Goal: Information Seeking & Learning: Understand process/instructions

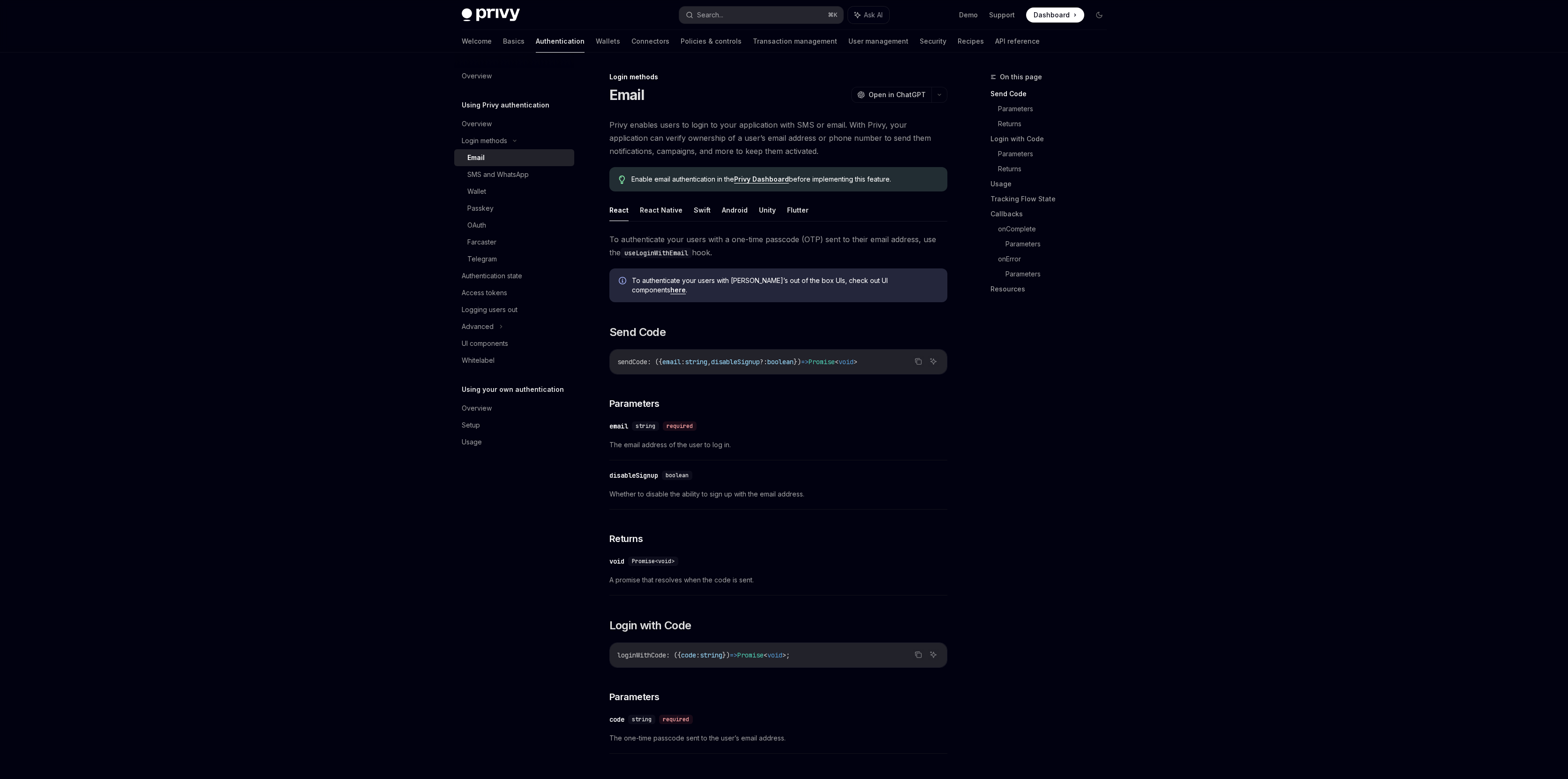
click at [770, 180] on link "Privy Dashboard" at bounding box center [761, 179] width 55 height 8
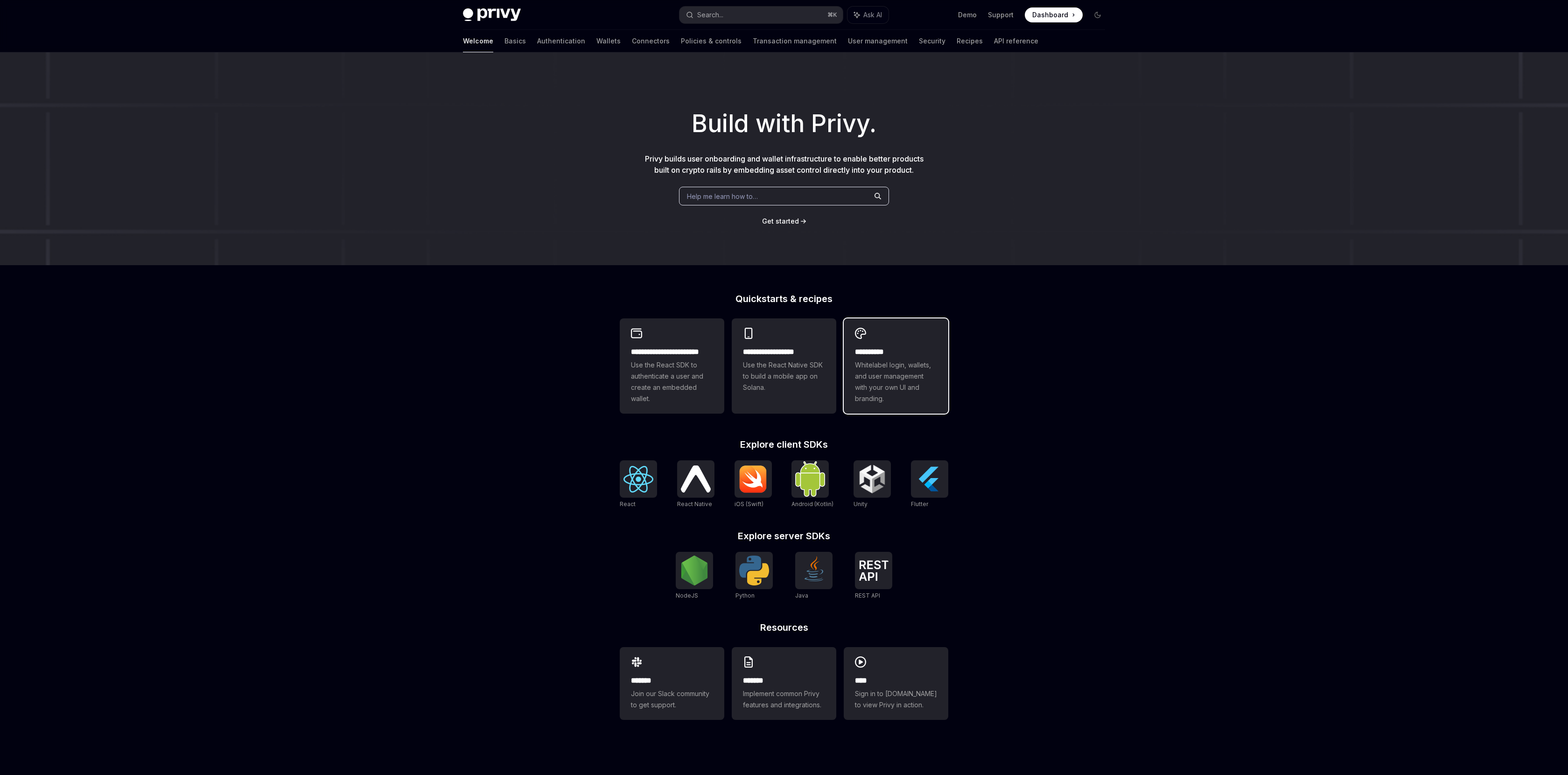
click at [913, 388] on span "Whitelabel login, wallets, and user management with your own UI and branding." at bounding box center [896, 382] width 83 height 45
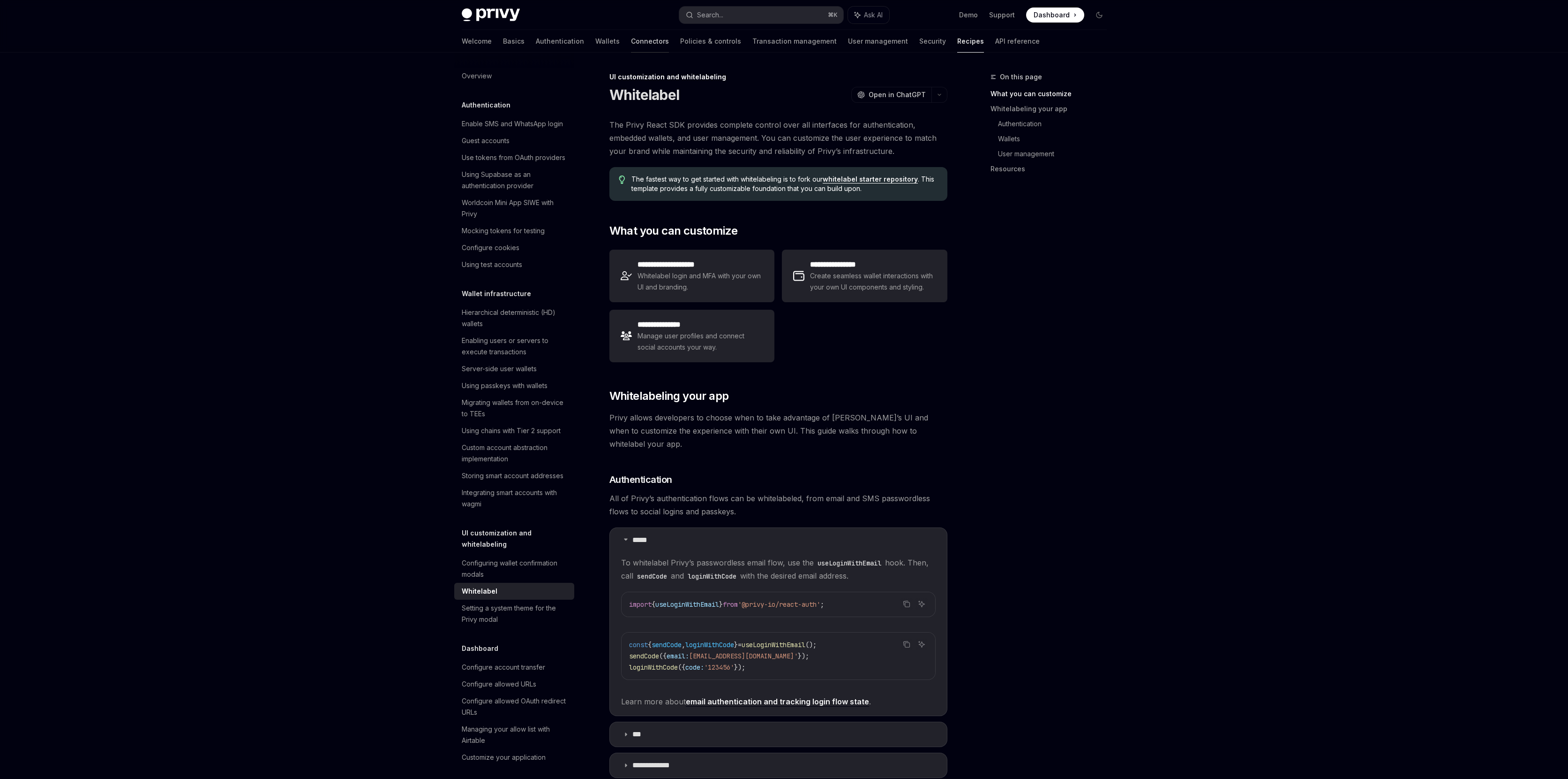
click at [631, 41] on link "Connectors" at bounding box center [650, 41] width 38 height 23
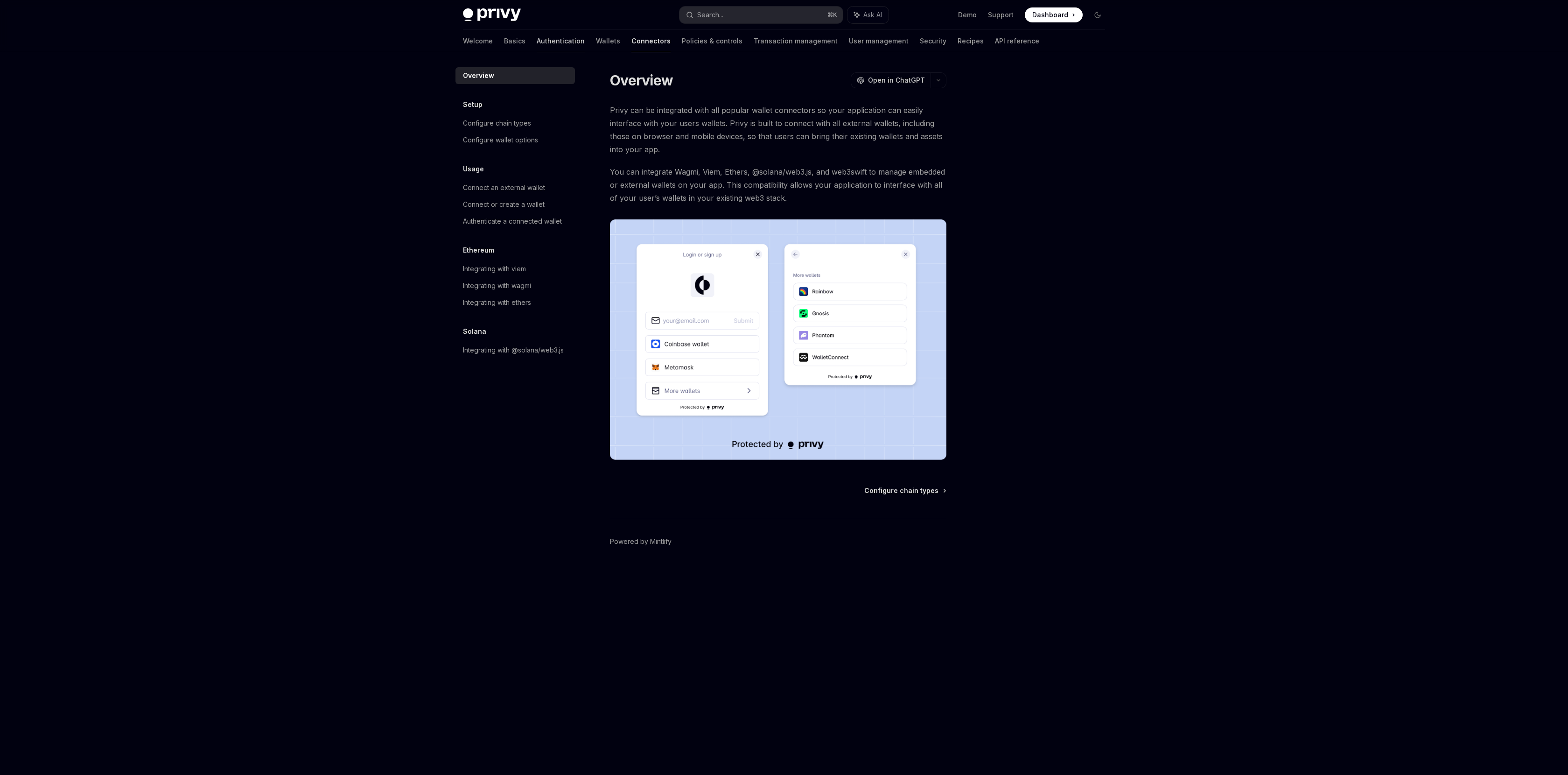
click at [536, 42] on link "Authentication" at bounding box center [561, 40] width 48 height 22
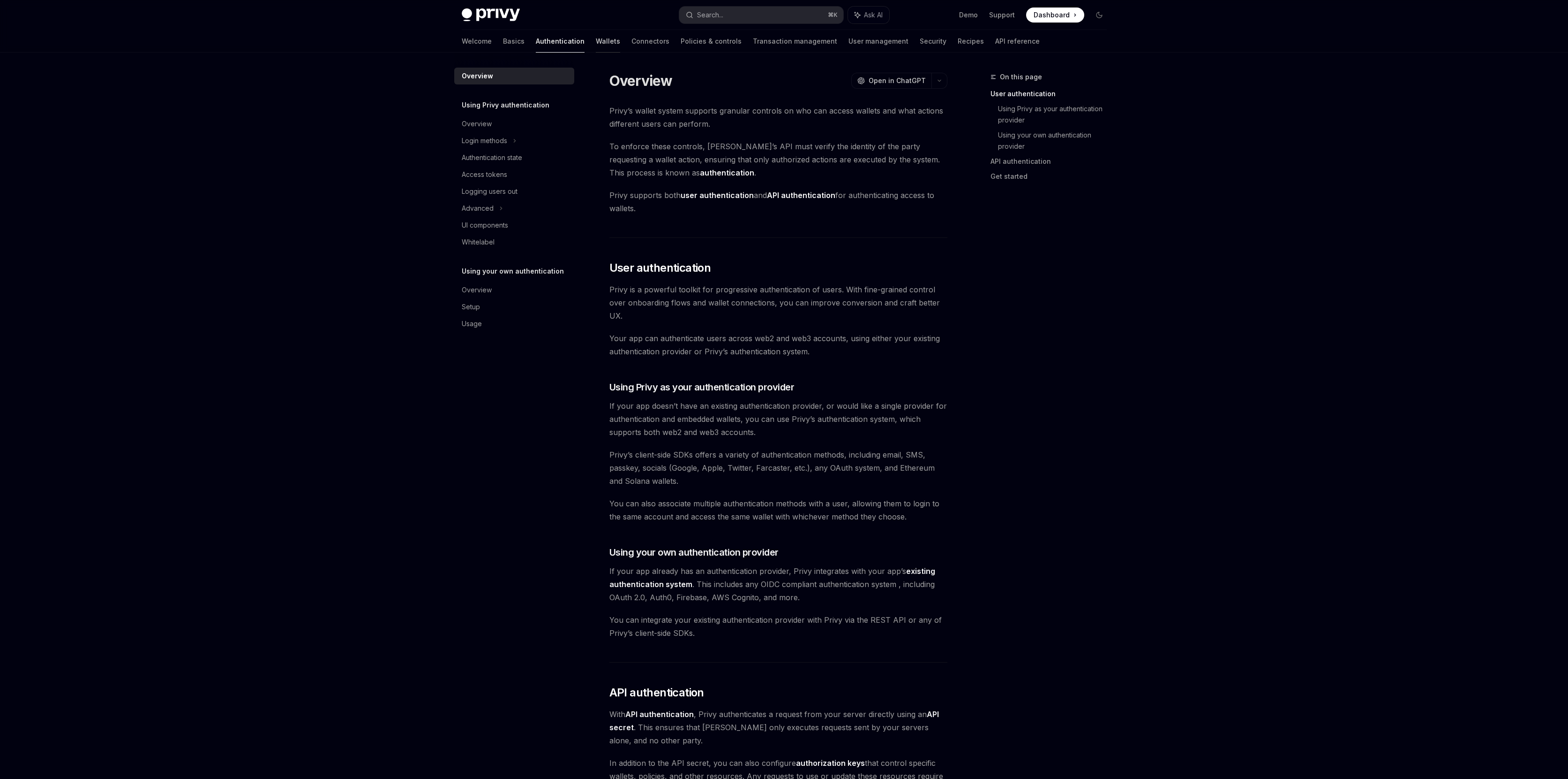
click at [596, 41] on link "Wallets" at bounding box center [607, 41] width 24 height 23
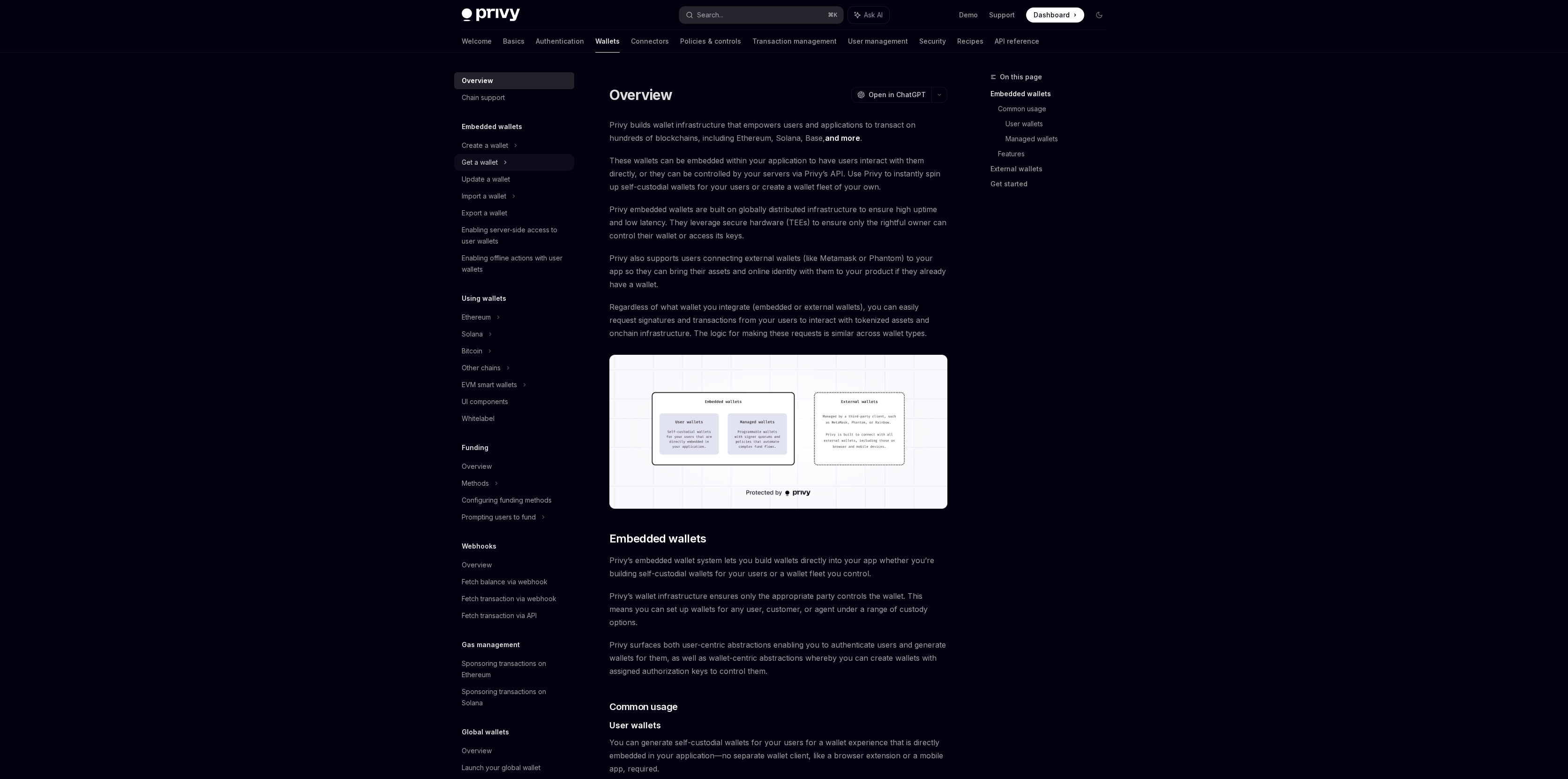
click at [509, 170] on div "Get a wallet" at bounding box center [514, 162] width 120 height 17
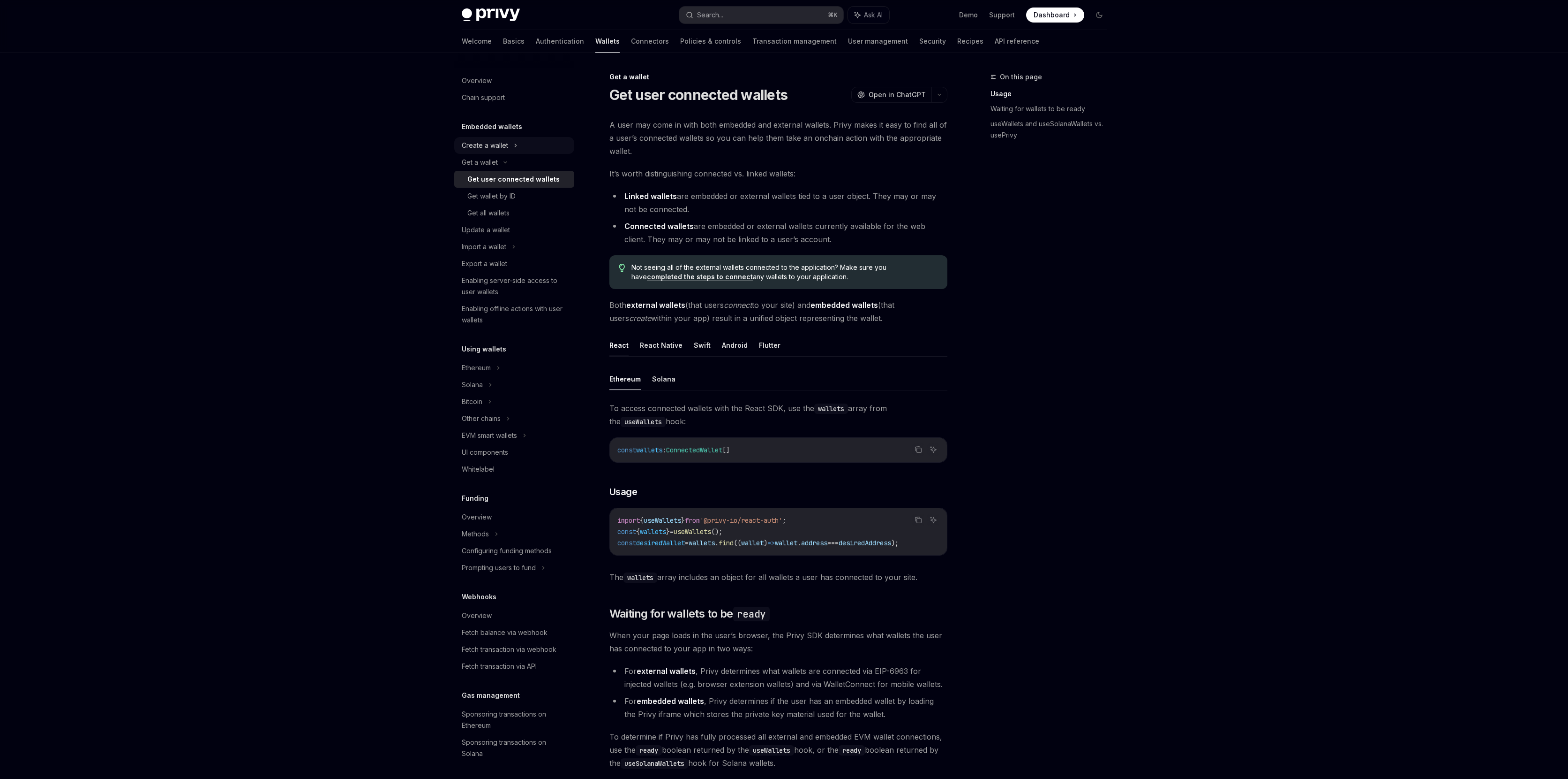
click at [517, 144] on div "Create a wallet" at bounding box center [514, 145] width 120 height 17
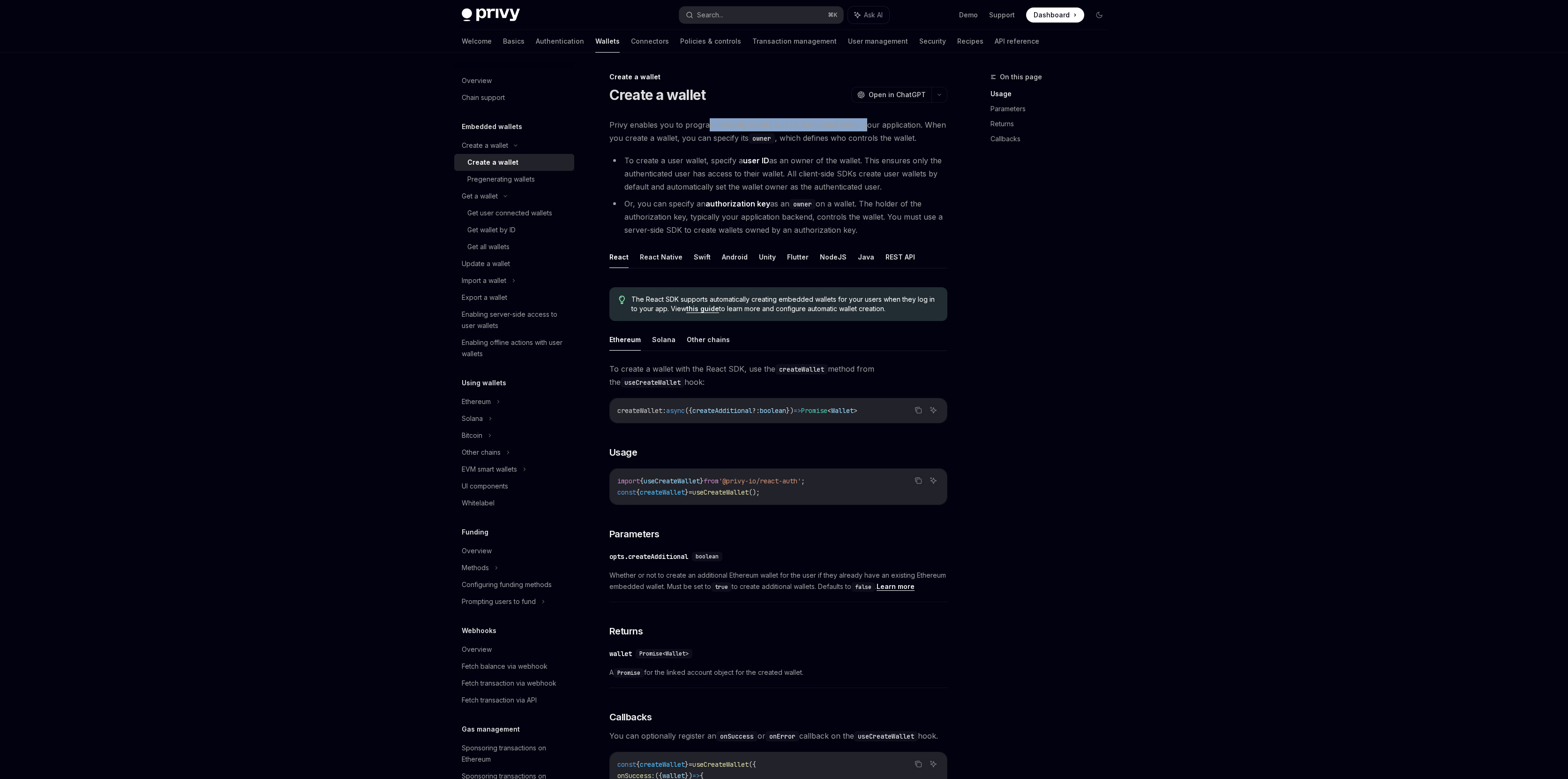
drag, startPoint x: 865, startPoint y: 125, endPoint x: 705, endPoint y: 124, distance: 160.0
click at [705, 124] on span "Privy enables you to programmatically create wallets embedded within your appli…" at bounding box center [778, 131] width 338 height 26
drag, startPoint x: 886, startPoint y: 160, endPoint x: 645, endPoint y: 160, distance: 241.0
click at [648, 160] on li "To create a user wallet, specify a user ID as an owner of the wallet. This ensu…" at bounding box center [778, 174] width 338 height 40
click at [654, 134] on span "Privy enables you to programmatically create wallets embedded within your appli…" at bounding box center [778, 131] width 338 height 26
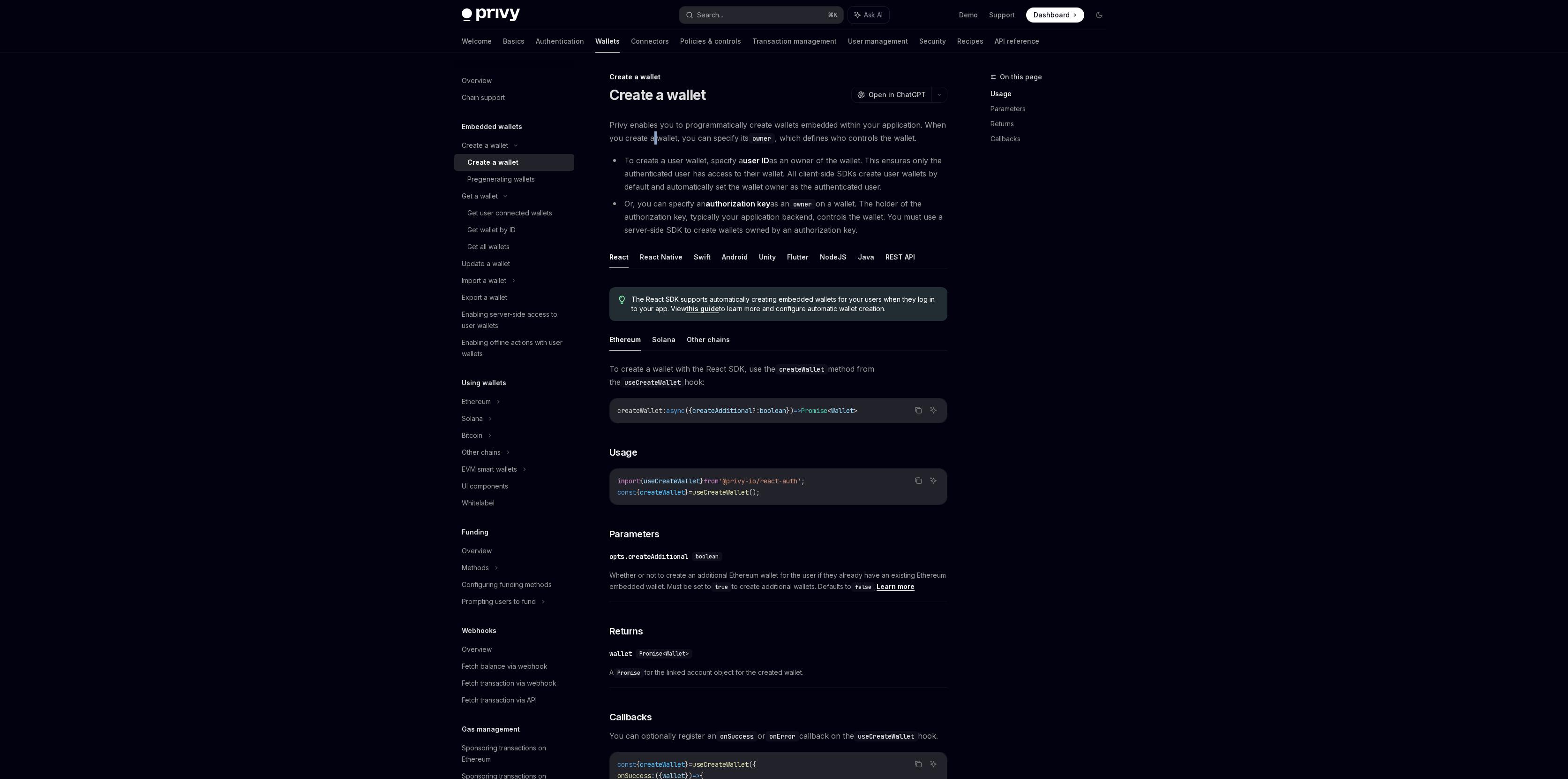
click at [654, 134] on span "Privy enables you to programmatically create wallets embedded within your appli…" at bounding box center [778, 131] width 338 height 26
drag, startPoint x: 881, startPoint y: 170, endPoint x: 668, endPoint y: 171, distance: 213.0
click at [679, 171] on li "To create a user wallet, specify a user ID as an owner of the wallet. This ensu…" at bounding box center [778, 174] width 338 height 40
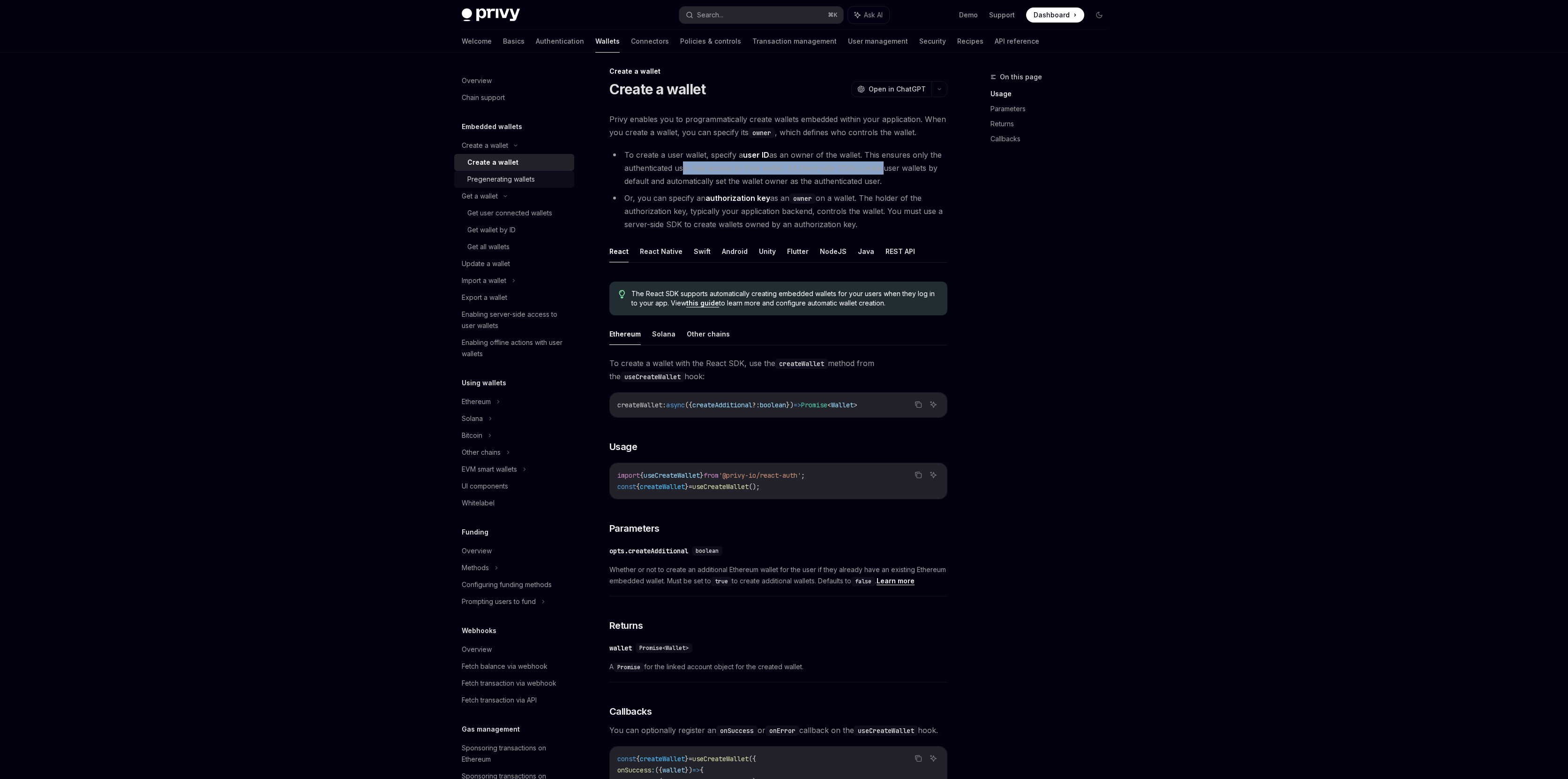
click at [517, 175] on div "Pregenerating wallets" at bounding box center [501, 179] width 68 height 11
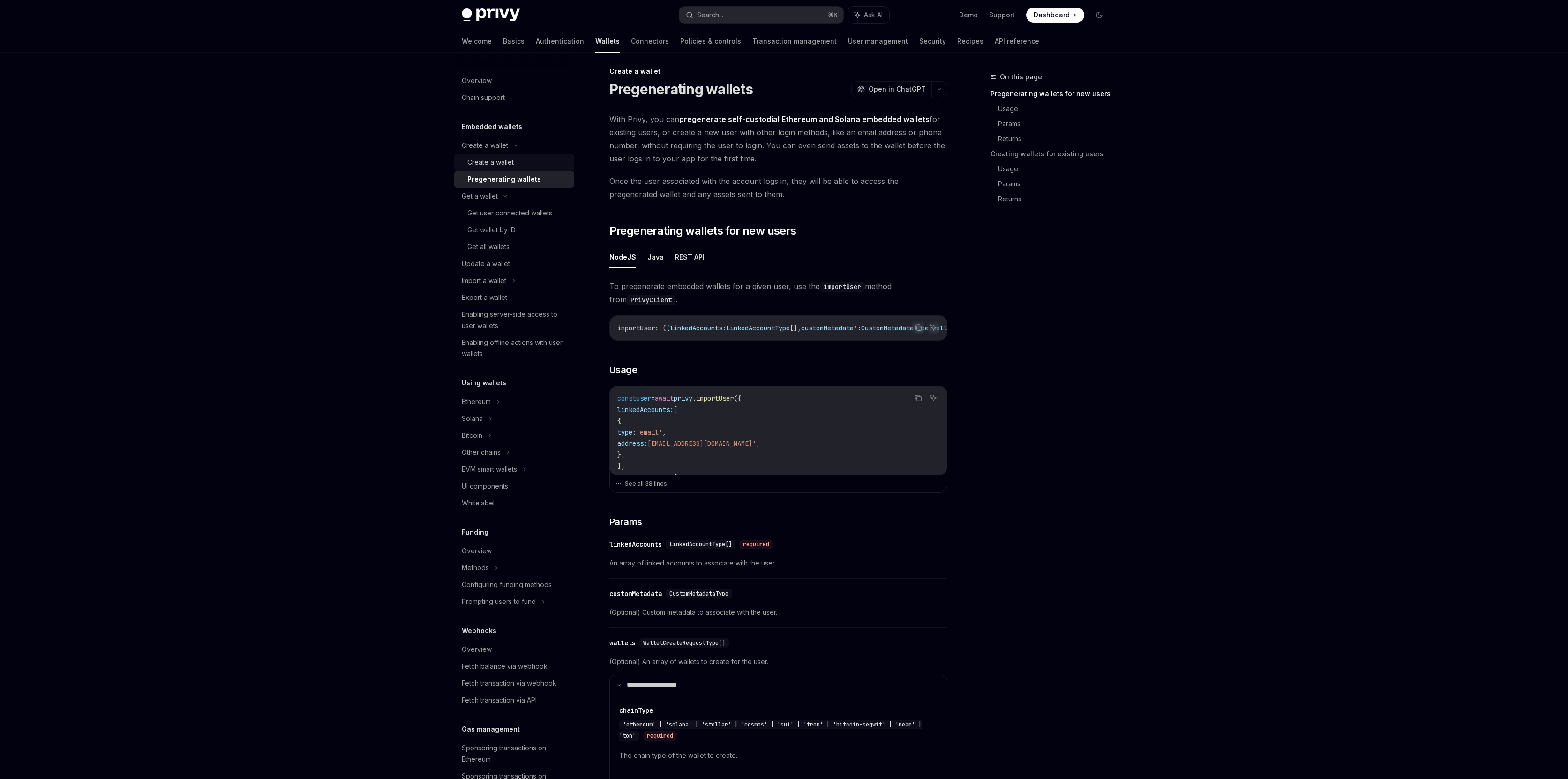
click at [518, 162] on div "Create a wallet" at bounding box center [518, 162] width 101 height 11
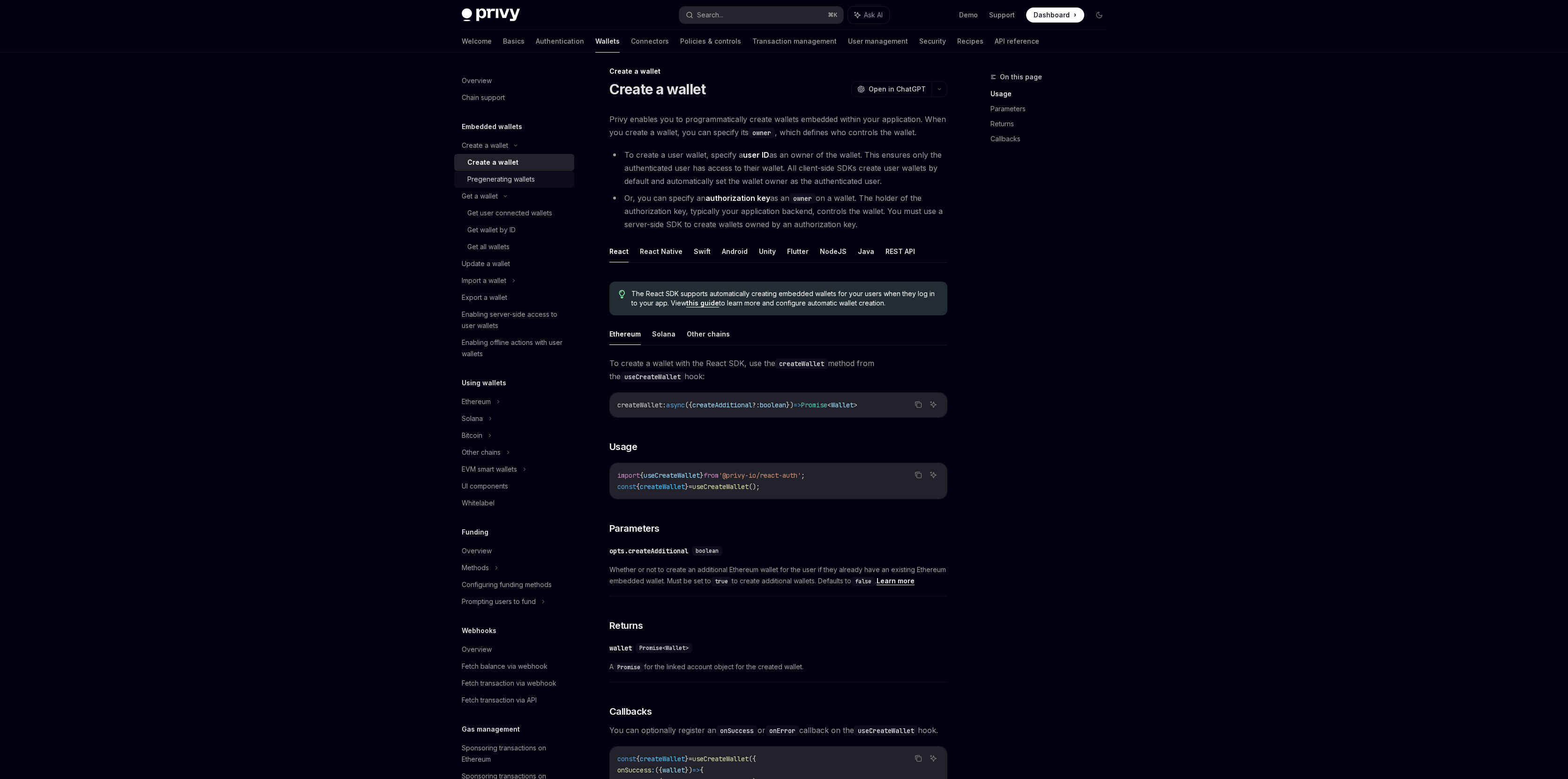
click at [518, 176] on div "Pregenerating wallets" at bounding box center [501, 179] width 68 height 11
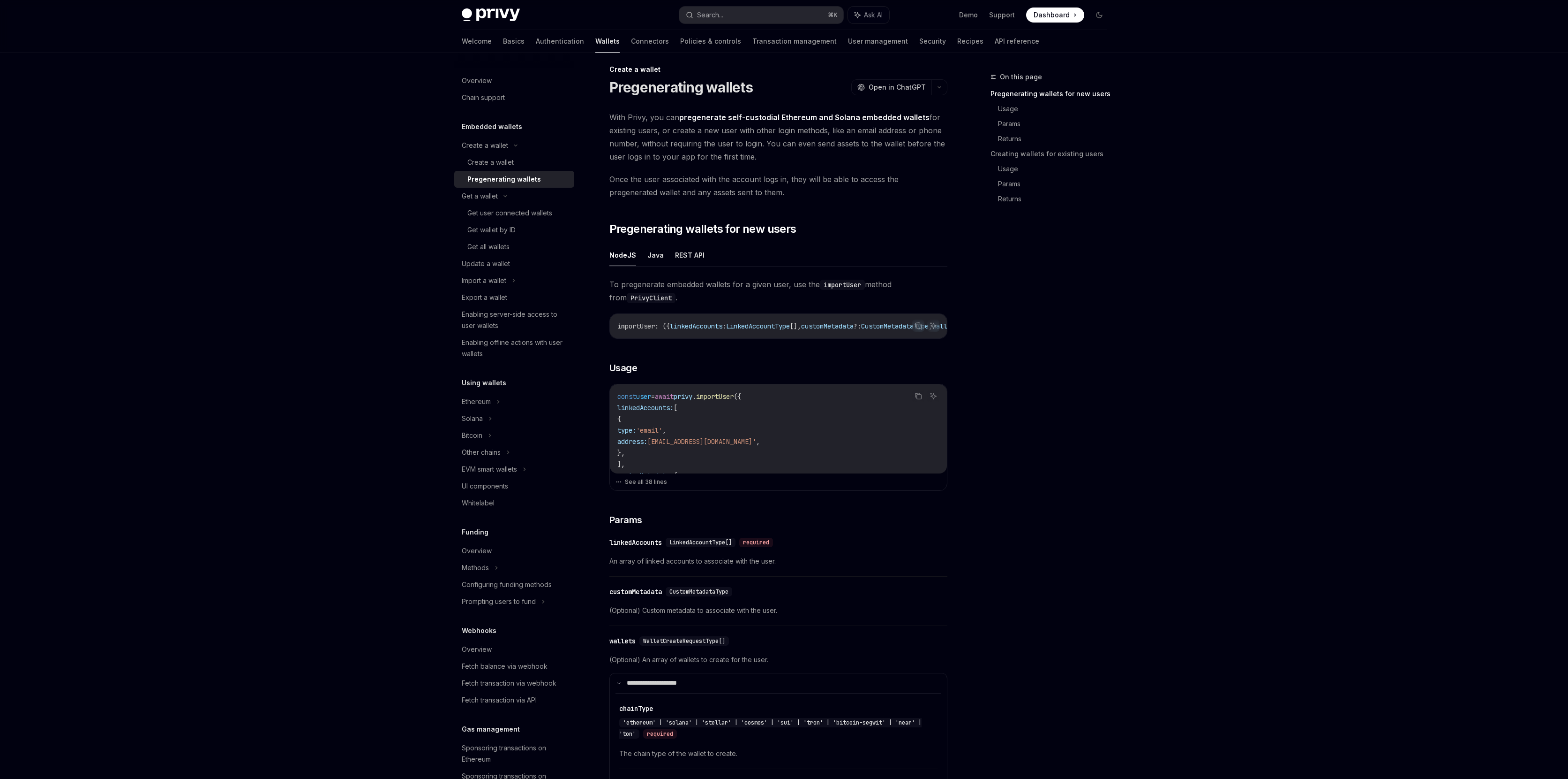
scroll to position [7, 0]
click at [795, 133] on span "With Privy, you can pregenerate self-custodial Ethereum and Solana embedded wal…" at bounding box center [778, 137] width 338 height 52
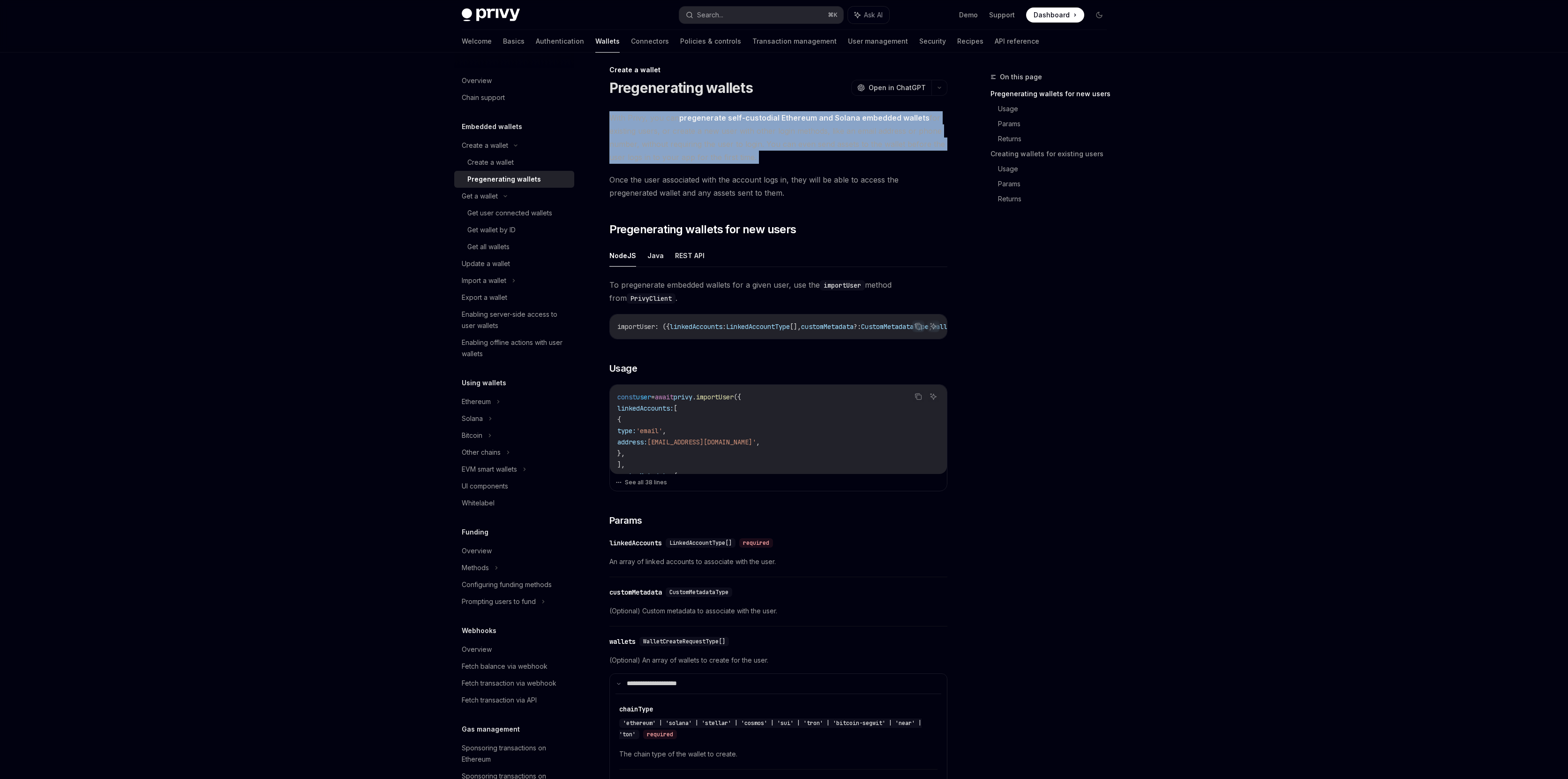
click at [795, 133] on span "With Privy, you can pregenerate self-custodial Ethereum and Solana embedded wal…" at bounding box center [778, 137] width 338 height 52
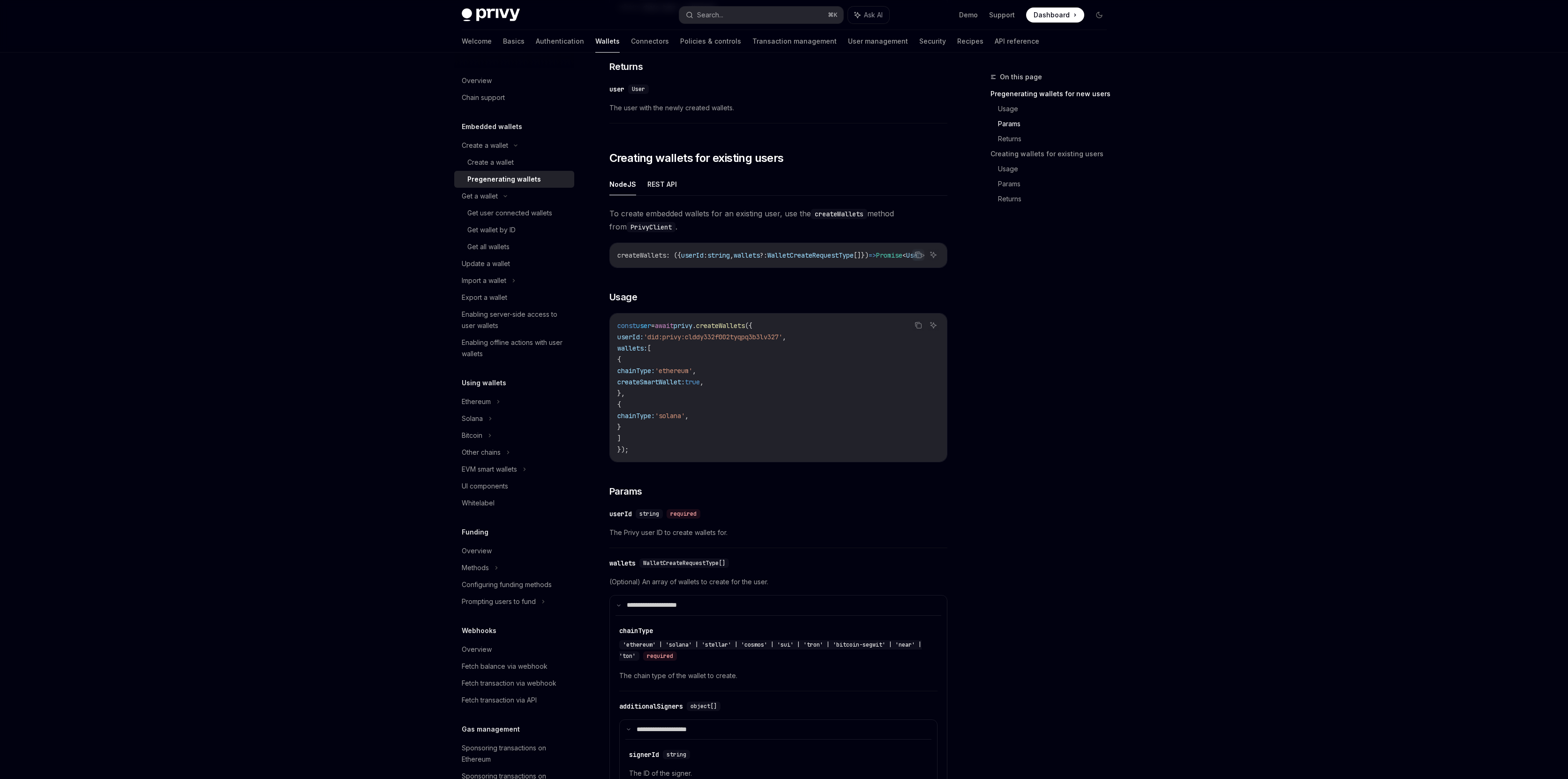
scroll to position [1016, 0]
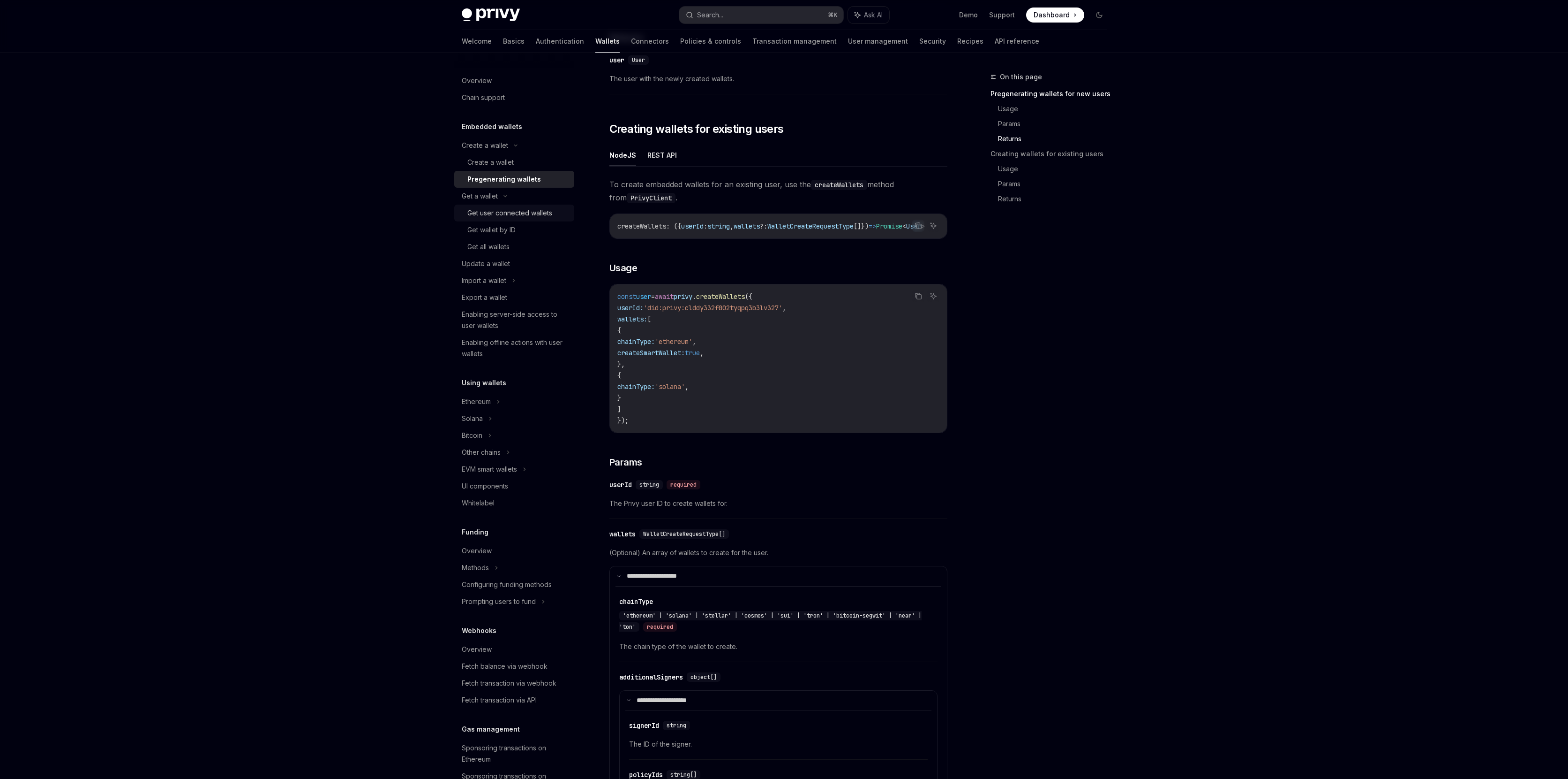
click at [490, 211] on div "Get user connected wallets" at bounding box center [510, 213] width 85 height 11
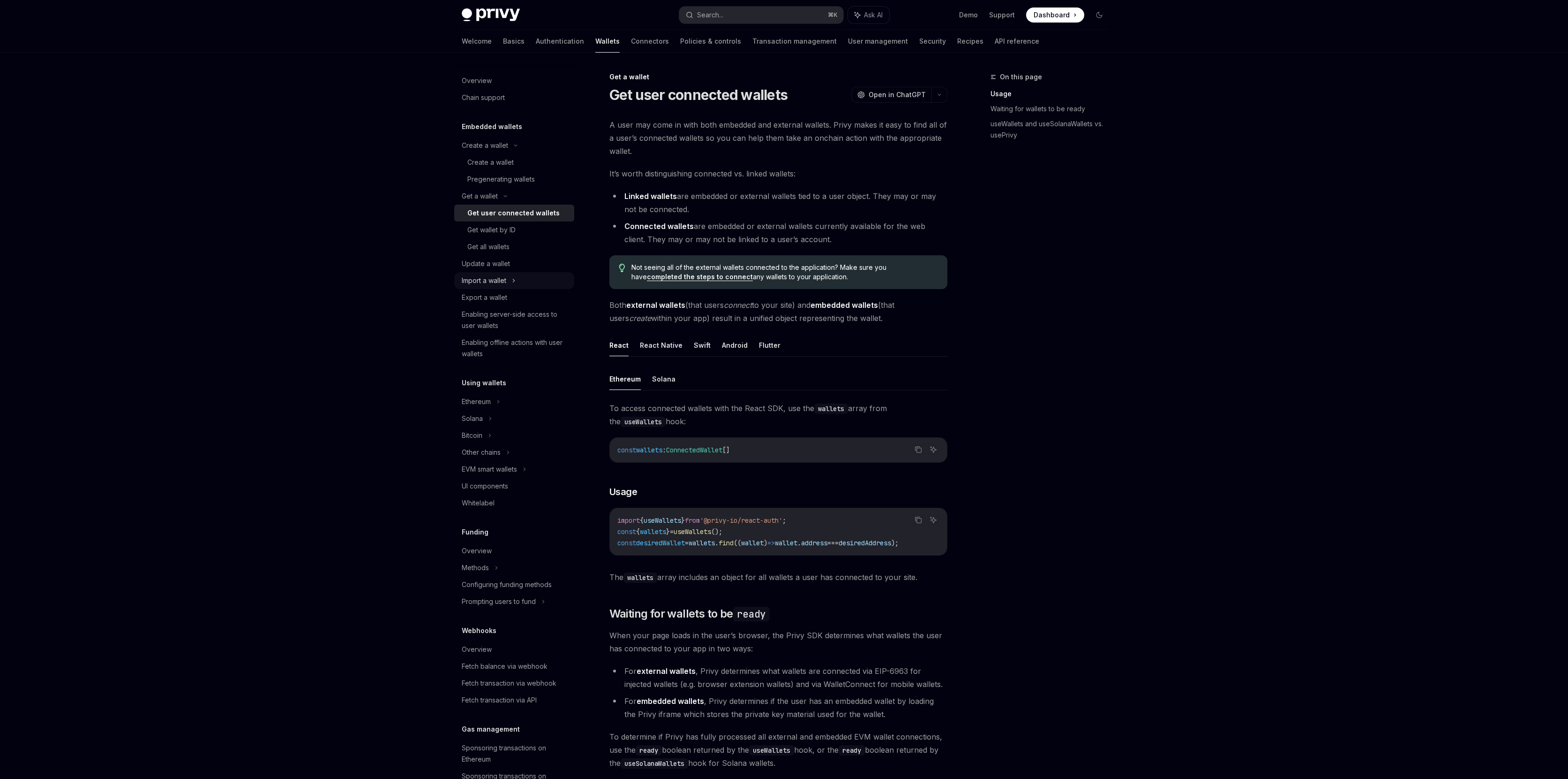
click at [508, 278] on div "Import a wallet" at bounding box center [514, 280] width 120 height 17
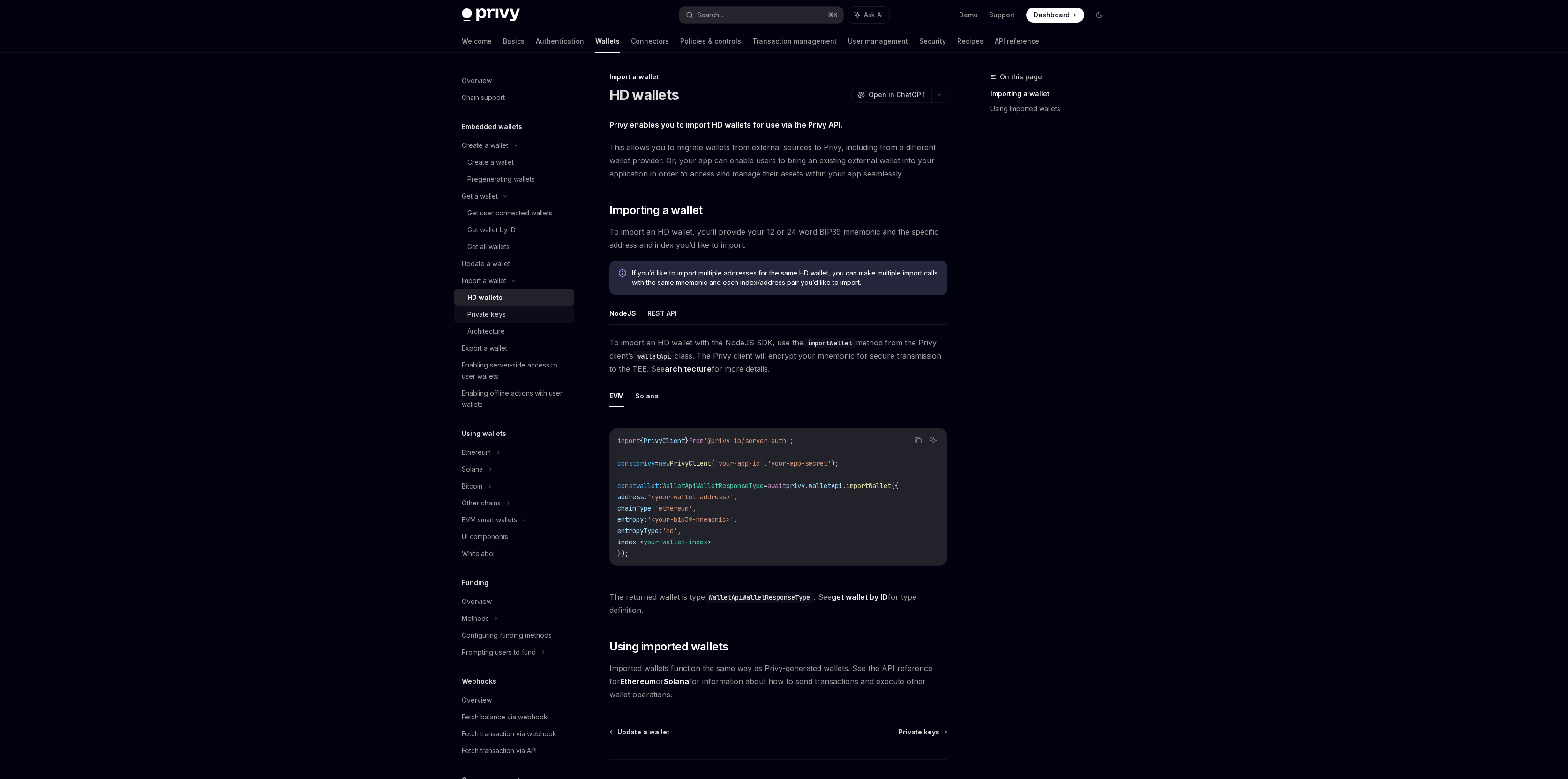
click at [537, 317] on div "Private keys" at bounding box center [518, 314] width 101 height 11
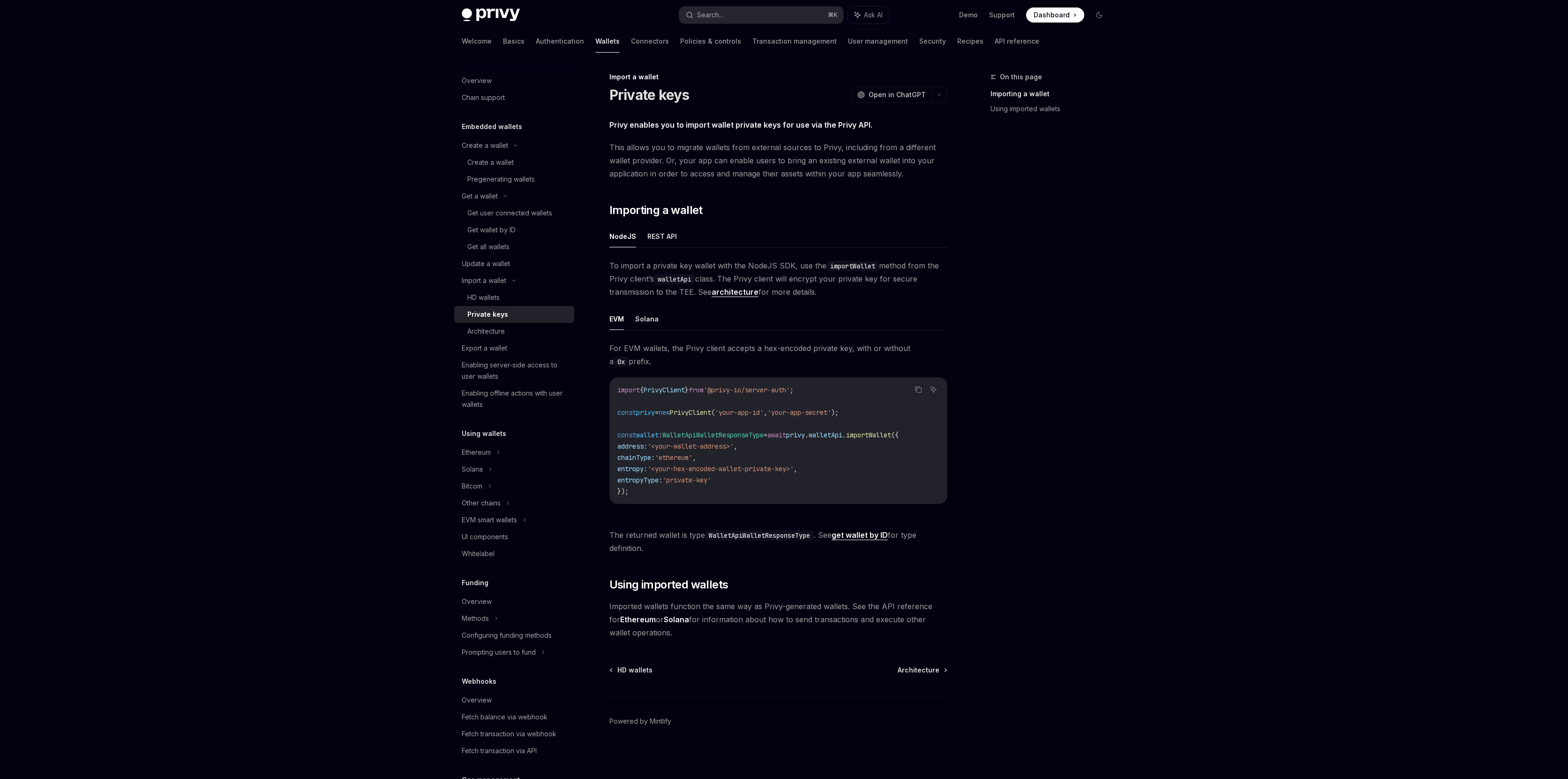
click at [779, 261] on span "To import a private key wallet with the NodeJS SDK, use the importWallet method…" at bounding box center [778, 279] width 338 height 40
click at [504, 37] on div "Solana" at bounding box center [514, 28] width 120 height 17
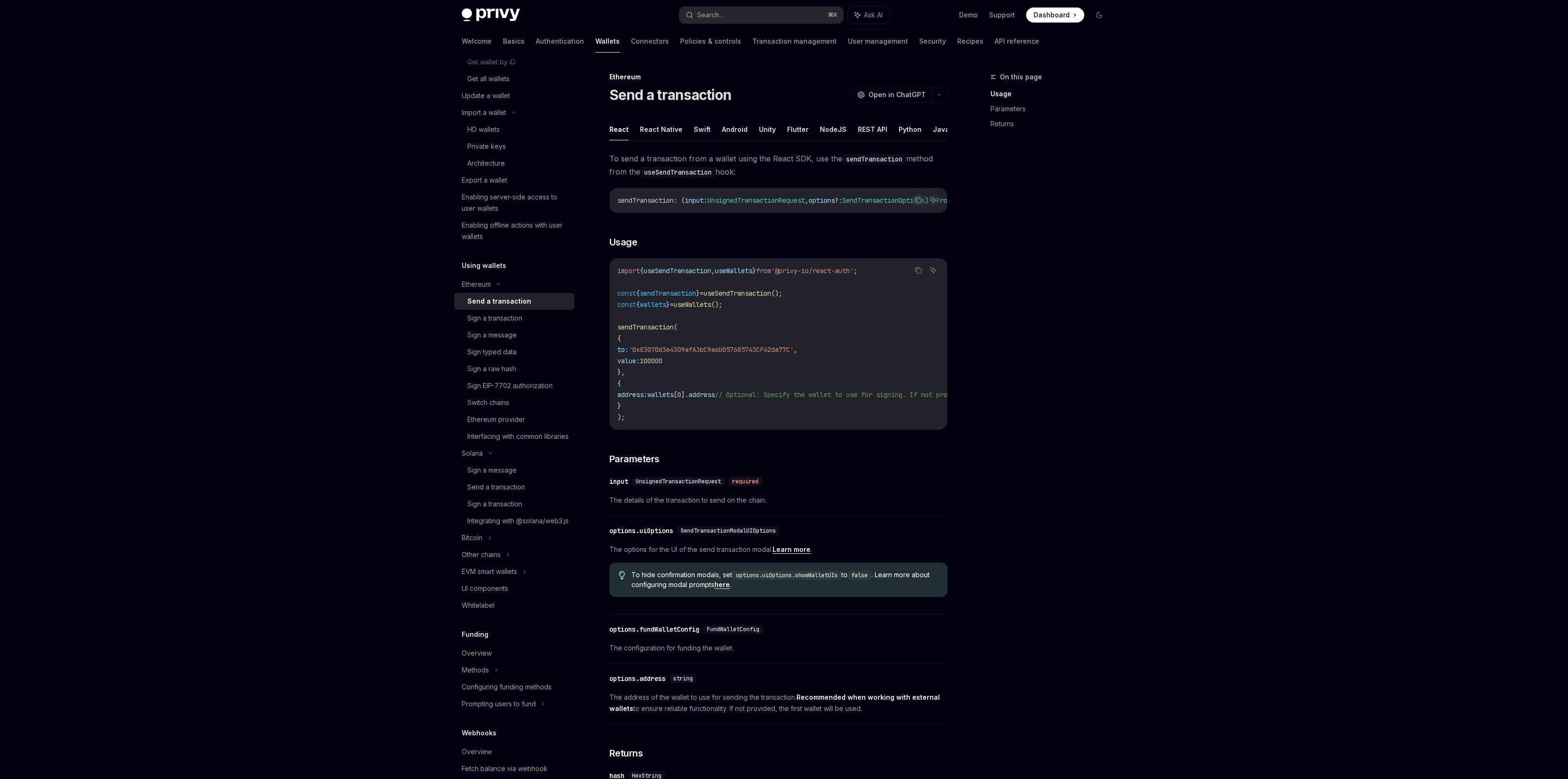
click at [520, 306] on div "Send a transaction" at bounding box center [499, 301] width 64 height 11
click at [513, 318] on div "Sign a transaction" at bounding box center [495, 317] width 55 height 11
click at [518, 307] on link "Send a transaction" at bounding box center [514, 301] width 120 height 17
click at [509, 323] on div "Sign a transaction" at bounding box center [495, 317] width 55 height 11
click at [517, 304] on div "Send a transaction" at bounding box center [497, 301] width 58 height 11
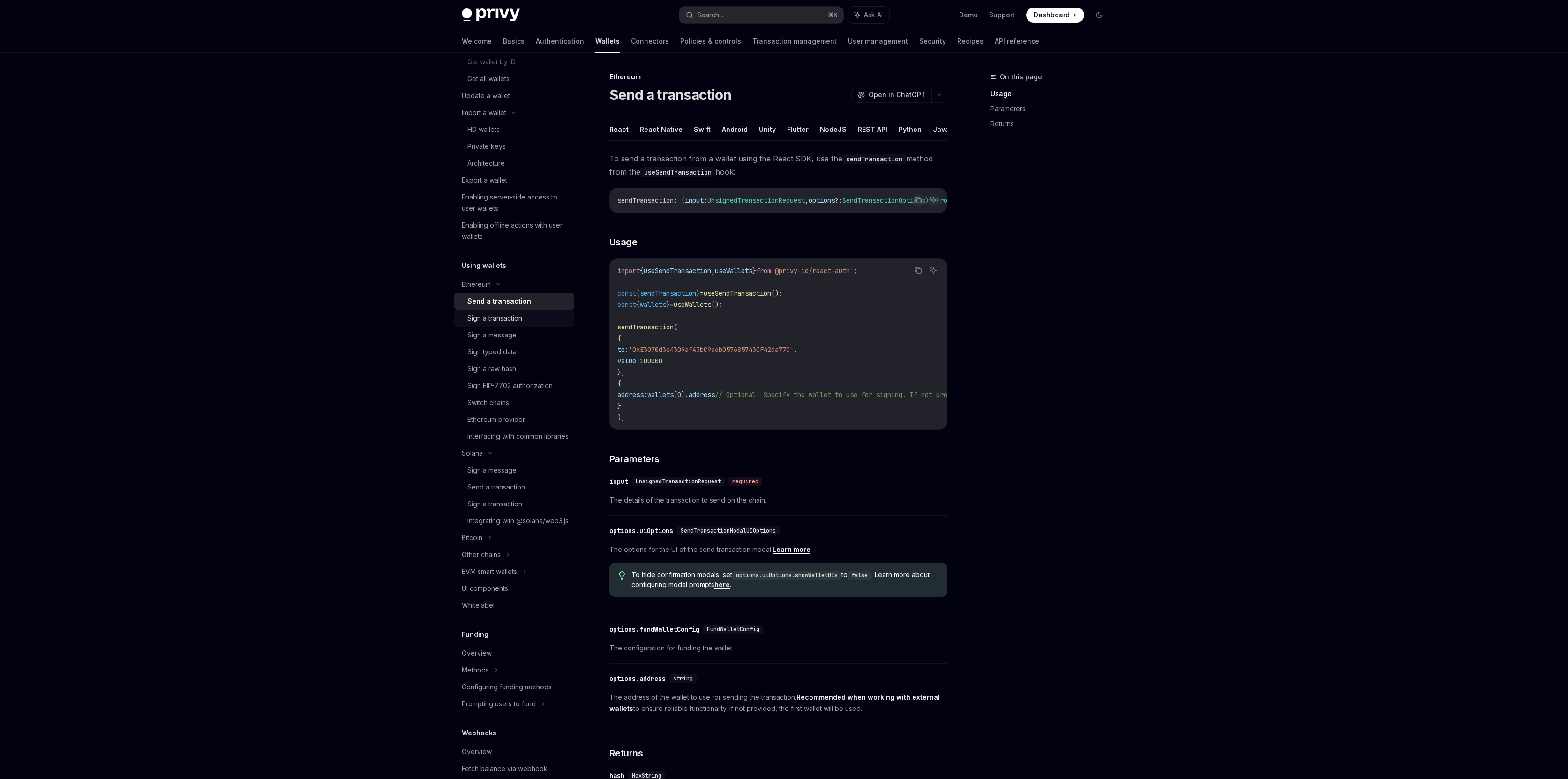
drag, startPoint x: 507, startPoint y: 318, endPoint x: 512, endPoint y: 312, distance: 7.8
click at [507, 318] on div "Sign a transaction" at bounding box center [495, 317] width 55 height 11
click at [518, 302] on div "Send a transaction" at bounding box center [497, 301] width 58 height 11
drag, startPoint x: 512, startPoint y: 320, endPoint x: 514, endPoint y: 312, distance: 8.2
click at [512, 320] on div "Sign a transaction" at bounding box center [495, 317] width 55 height 11
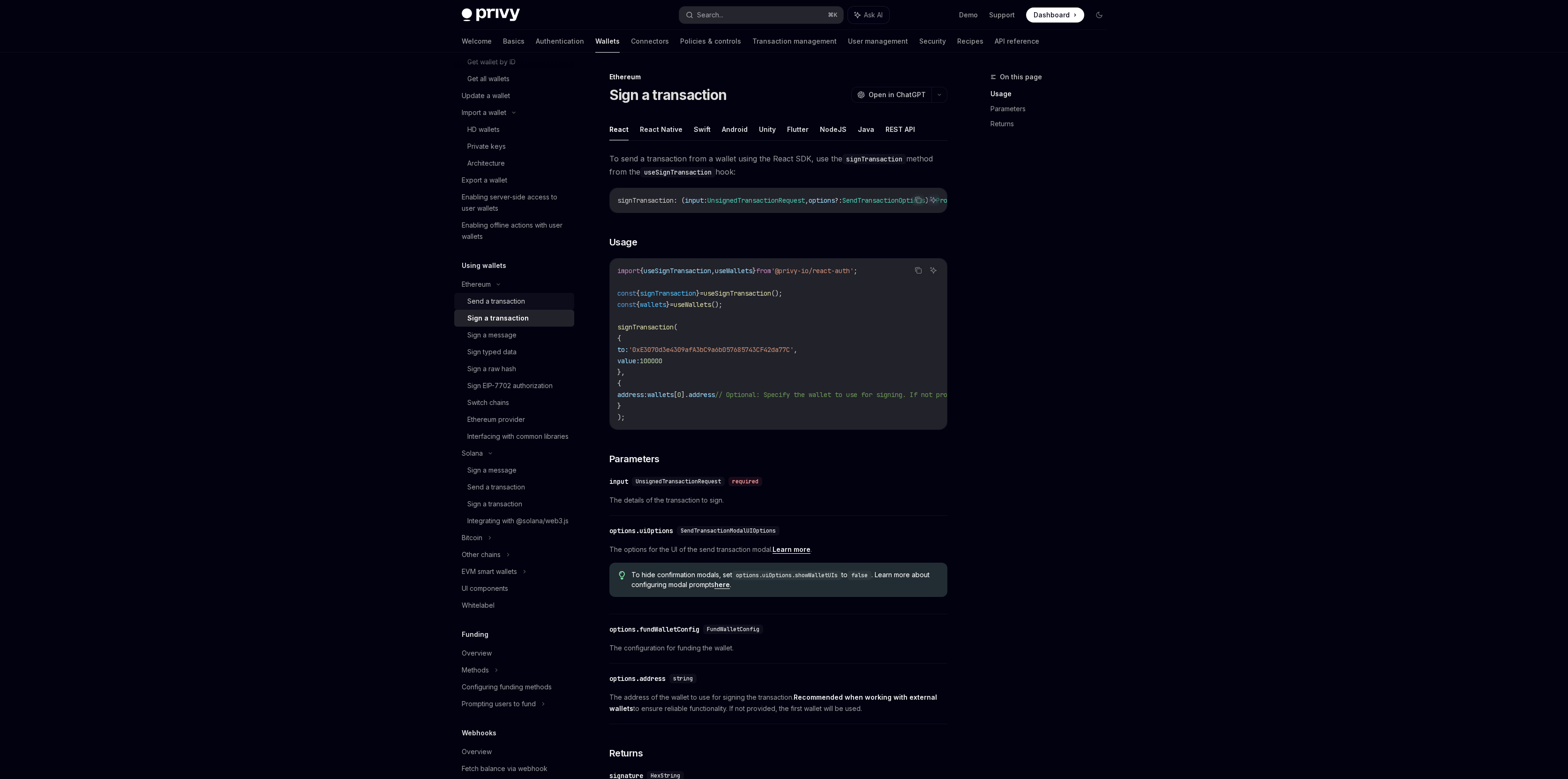
click at [516, 304] on div "Send a transaction" at bounding box center [497, 301] width 58 height 11
type textarea "*"
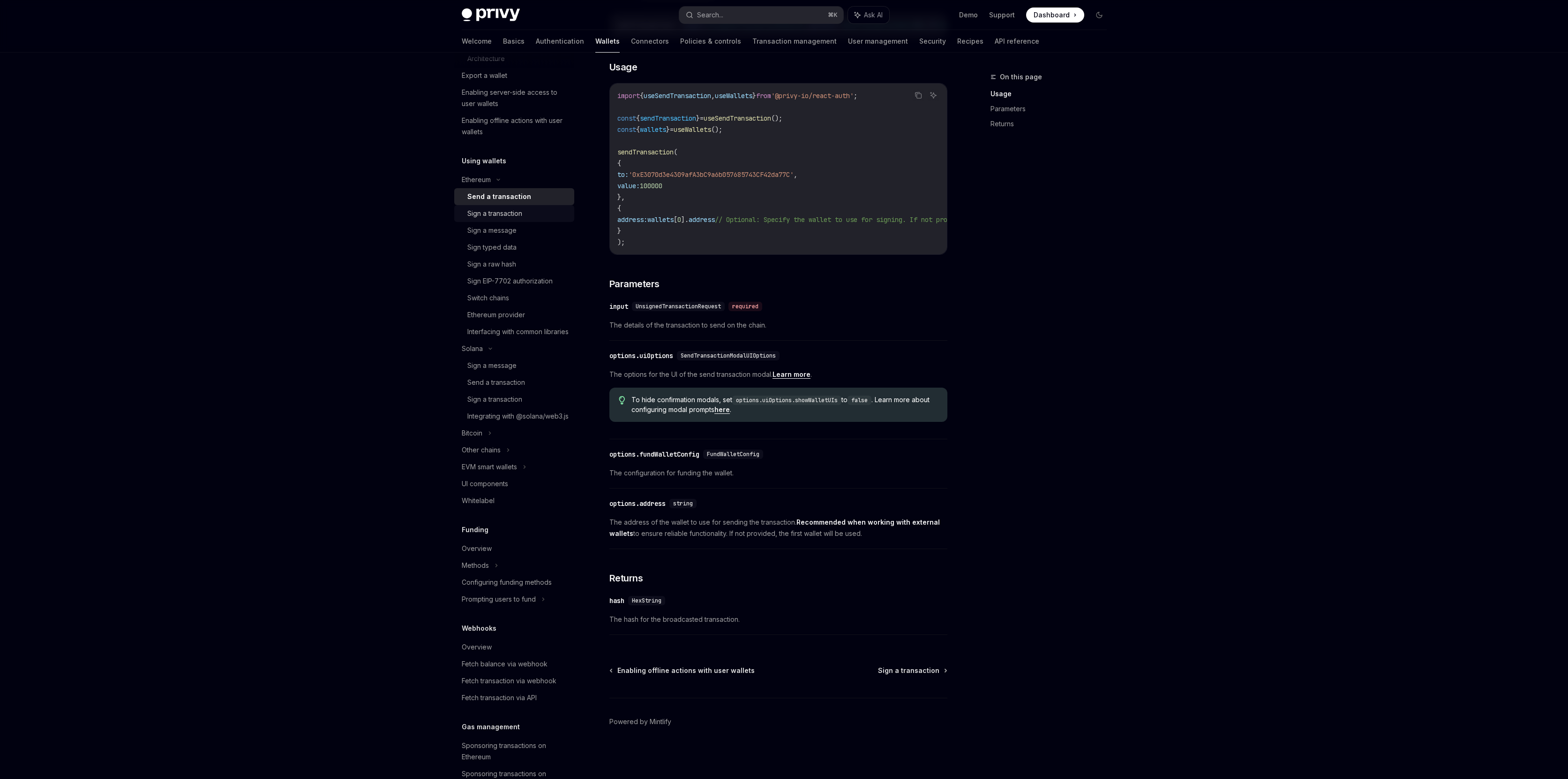
scroll to position [410, 0]
